Goal: Transaction & Acquisition: Purchase product/service

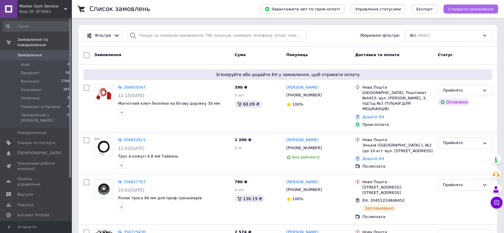
click at [466, 11] on span "Створити замовлення" at bounding box center [471, 9] width 45 height 4
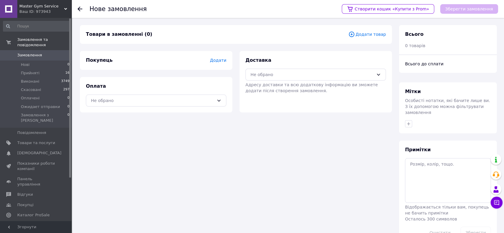
click at [217, 61] on span "Додати" at bounding box center [218, 60] width 16 height 5
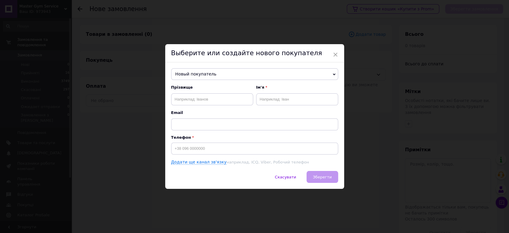
click at [221, 76] on span "Новый покупатель" at bounding box center [254, 74] width 167 height 12
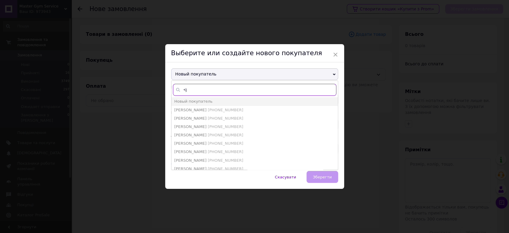
type input "<"
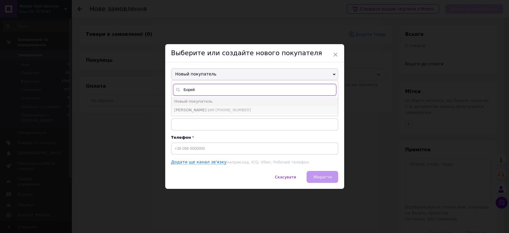
type input "Борей"
click at [210, 108] on span "[PERSON_NAME] сіті" at bounding box center [195, 110] width 40 height 4
type input "[PERSON_NAME] сіті"
type input "[PHONE_NUMBER]"
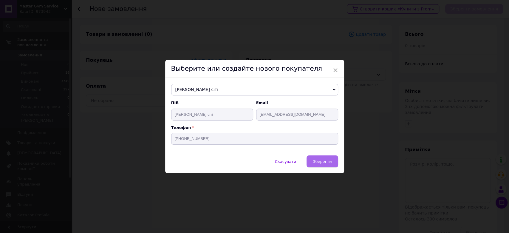
click at [323, 163] on span "Зберегти" at bounding box center [322, 161] width 19 height 4
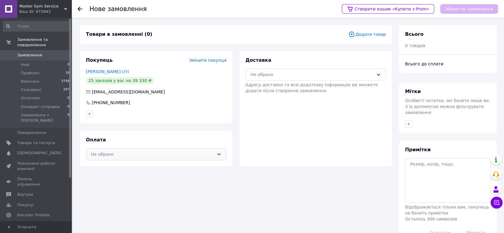
click at [165, 157] on div "Не обрано" at bounding box center [152, 154] width 123 height 7
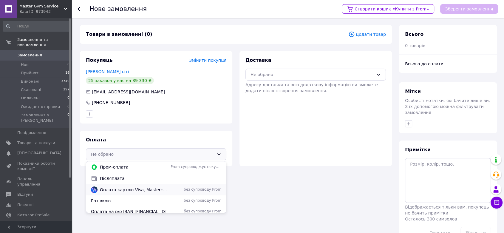
click at [139, 192] on span "Оплата картою Visa, Mastercard - WayForPay" at bounding box center [134, 190] width 68 height 6
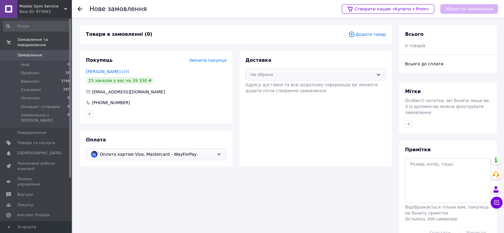
click at [299, 72] on div "Не обрано" at bounding box center [312, 74] width 123 height 7
click at [296, 88] on span "Самовивіз (платна)" at bounding box center [320, 87] width 121 height 6
click at [374, 33] on span "Додати товар" at bounding box center [368, 34] width 38 height 7
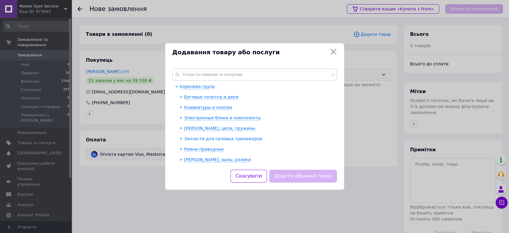
click at [205, 139] on span "Запчасти для силовых тренажеров" at bounding box center [223, 138] width 78 height 5
click at [200, 150] on span "Трос, силовий ремінь, кінцевики" at bounding box center [225, 149] width 72 height 5
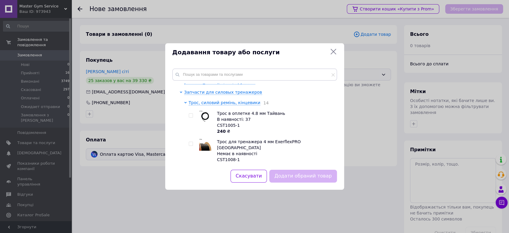
scroll to position [66, 0]
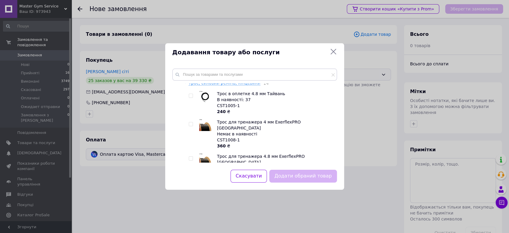
click at [190, 96] on input "checkbox" at bounding box center [191, 96] width 4 height 4
checkbox input "true"
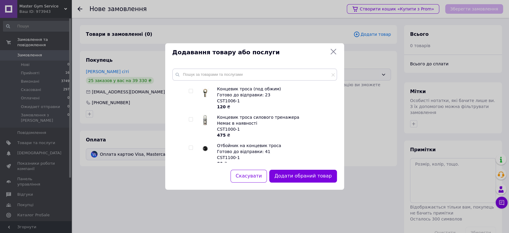
scroll to position [199, 0]
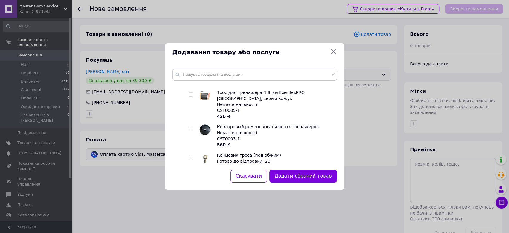
click at [190, 156] on input "checkbox" at bounding box center [191, 158] width 4 height 4
click at [193, 152] on div at bounding box center [192, 164] width 6 height 24
click at [192, 156] on input "checkbox" at bounding box center [191, 158] width 4 height 4
checkbox input "false"
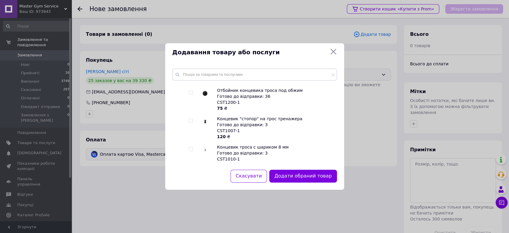
scroll to position [332, 0]
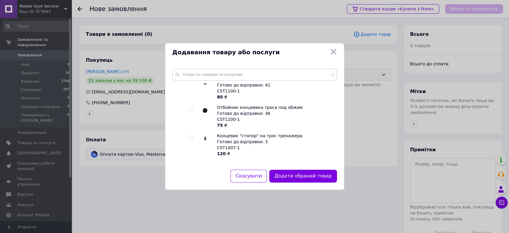
click at [190, 136] on input "checkbox" at bounding box center [191, 138] width 4 height 4
checkbox input "true"
click at [294, 175] on button "Додати обрані товари" at bounding box center [304, 176] width 66 height 13
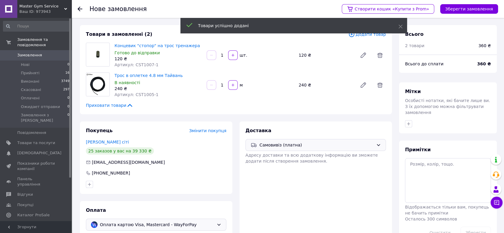
click at [367, 35] on span "Додати товар" at bounding box center [368, 34] width 38 height 7
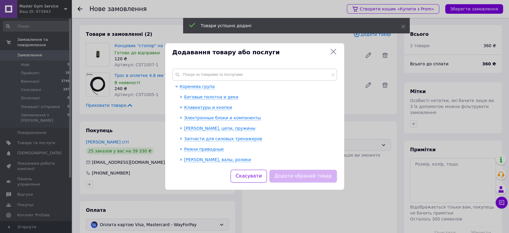
click at [281, 68] on div "Коренева група Беговые полотна и деки Клавиатуры и кнопки Электронные блоки и к…" at bounding box center [254, 115] width 179 height 108
click at [280, 72] on input "text" at bounding box center [255, 75] width 165 height 12
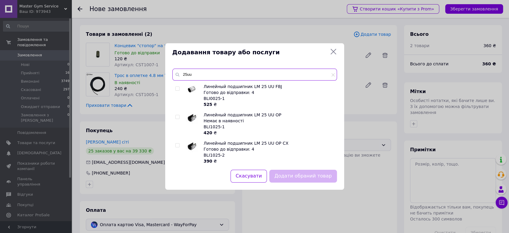
scroll to position [58, 0]
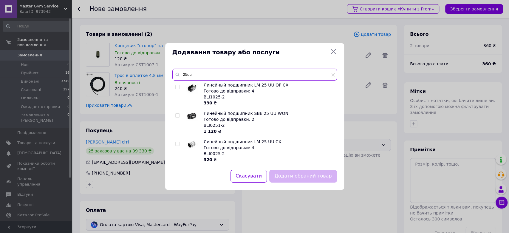
type input "25uu"
click at [178, 144] on input "checkbox" at bounding box center [177, 144] width 4 height 4
checkbox input "true"
click at [298, 174] on button "Додати обраний товар" at bounding box center [303, 176] width 67 height 13
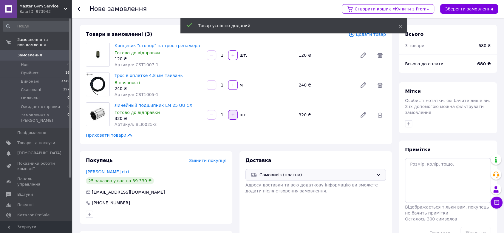
click at [231, 115] on icon "button" at bounding box center [233, 115] width 4 height 4
type input "2"
click at [481, 7] on button "Зберегти замовлення" at bounding box center [470, 9] width 58 height 10
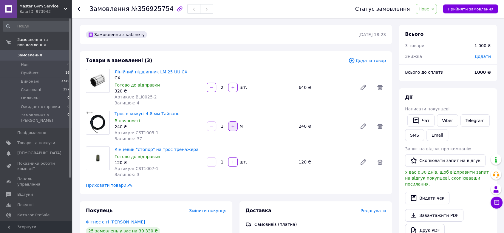
click at [234, 127] on icon "button" at bounding box center [233, 126] width 4 height 4
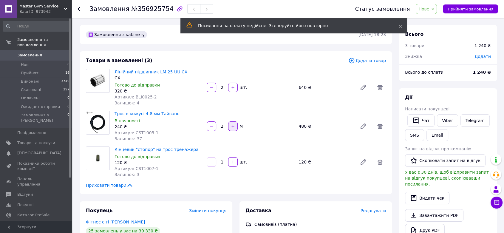
click at [234, 127] on icon "button" at bounding box center [233, 126] width 4 height 4
type input "3"
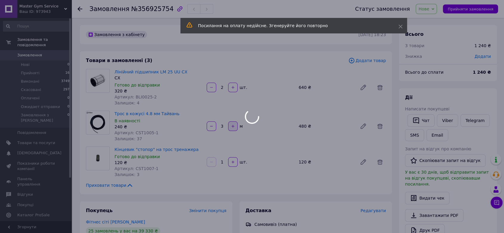
type input "3"
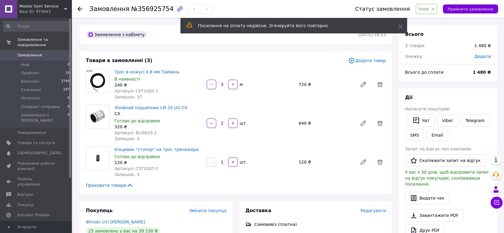
click at [234, 127] on button "button" at bounding box center [233, 123] width 10 height 10
type input "3"
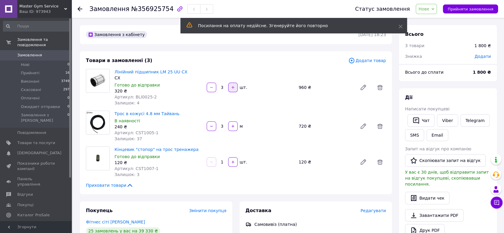
click at [231, 88] on icon "button" at bounding box center [233, 87] width 4 height 4
type input "4"
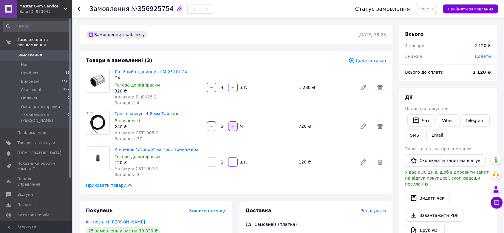
click at [233, 125] on icon "button" at bounding box center [233, 126] width 4 height 4
type input "4"
drag, startPoint x: 224, startPoint y: 87, endPoint x: 218, endPoint y: 89, distance: 6.4
click at [218, 89] on input "4" at bounding box center [223, 87] width 10 height 4
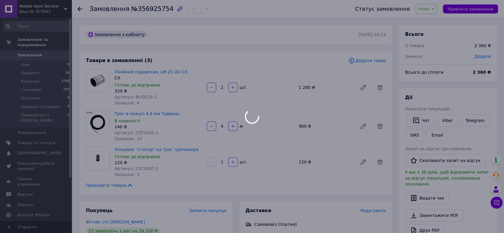
type input "4"
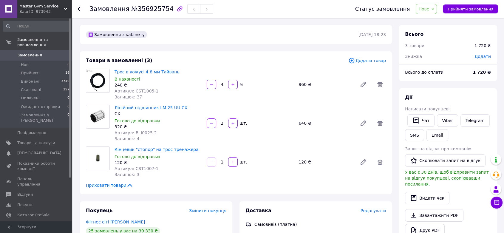
click at [480, 10] on span "Прийняти замовлення" at bounding box center [471, 9] width 46 height 4
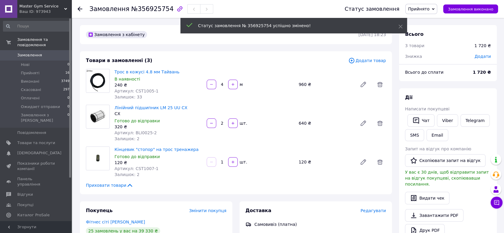
click at [370, 61] on span "Додати товар" at bounding box center [368, 60] width 38 height 7
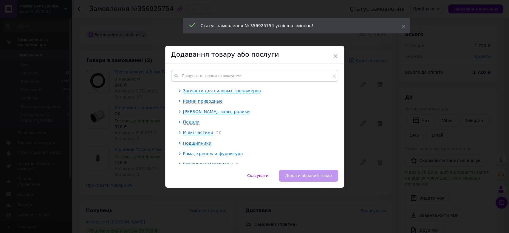
scroll to position [74, 0]
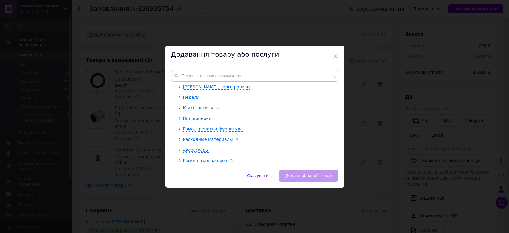
click at [203, 160] on span "Ремонт тренажеров" at bounding box center [205, 160] width 44 height 5
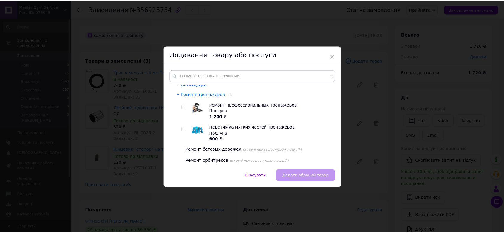
scroll to position [141, 0]
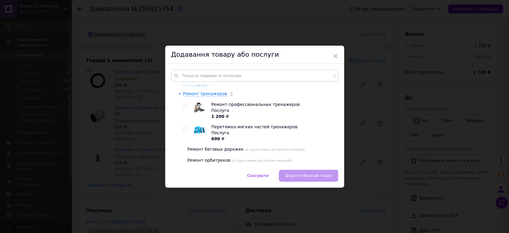
click at [186, 107] on span at bounding box center [185, 106] width 4 height 4
click at [186, 107] on input "checkbox" at bounding box center [185, 107] width 4 height 4
checkbox input "true"
click at [292, 174] on span "Додати обраний товар" at bounding box center [308, 175] width 47 height 4
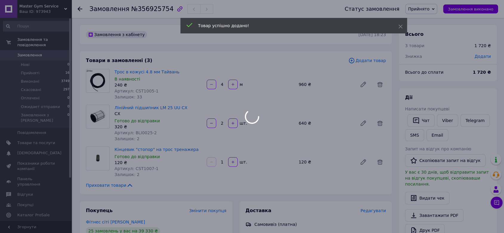
type input "1"
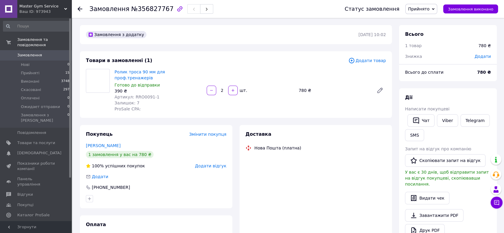
scroll to position [62, 0]
